Goal: Task Accomplishment & Management: Manage account settings

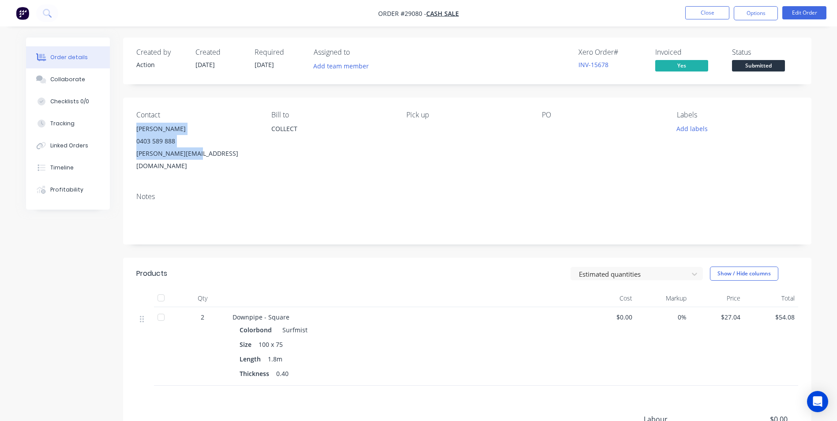
click at [68, 313] on div "Created by Action Created [DATE] Required [DATE] Assigned to Add team member Xe…" at bounding box center [419, 290] width 786 height 505
click at [713, 11] on button "Close" at bounding box center [707, 12] width 44 height 13
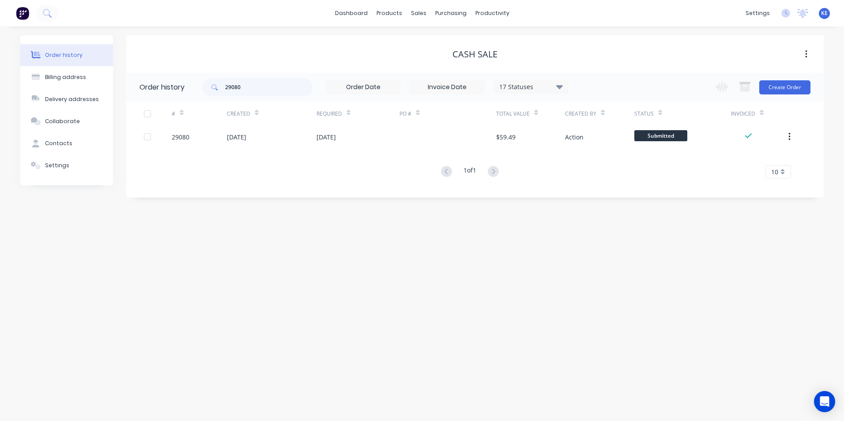
click at [822, 11] on span "KE" at bounding box center [824, 13] width 7 height 8
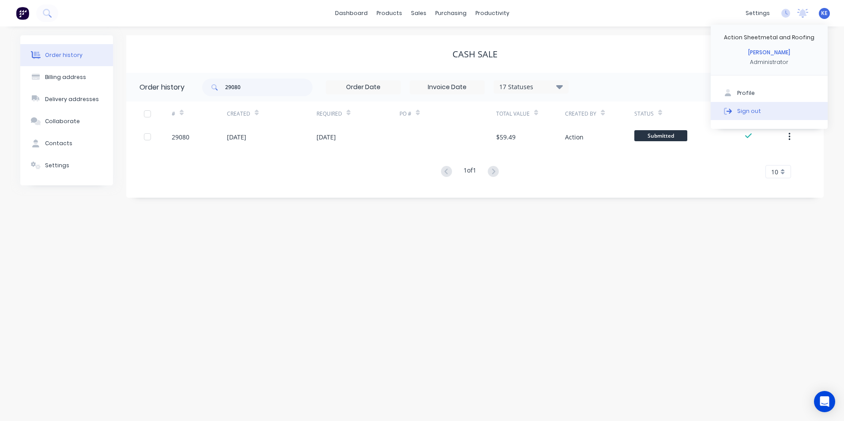
click at [758, 110] on button "Sign out" at bounding box center [768, 111] width 117 height 18
